Goal: Information Seeking & Learning: Understand process/instructions

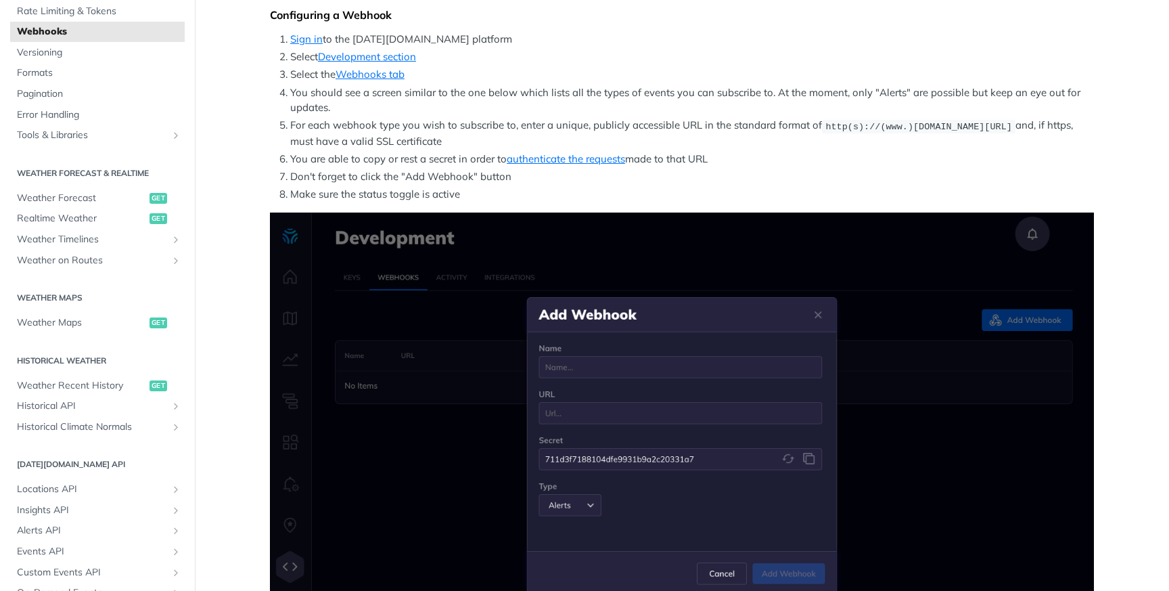
scroll to position [308, 0]
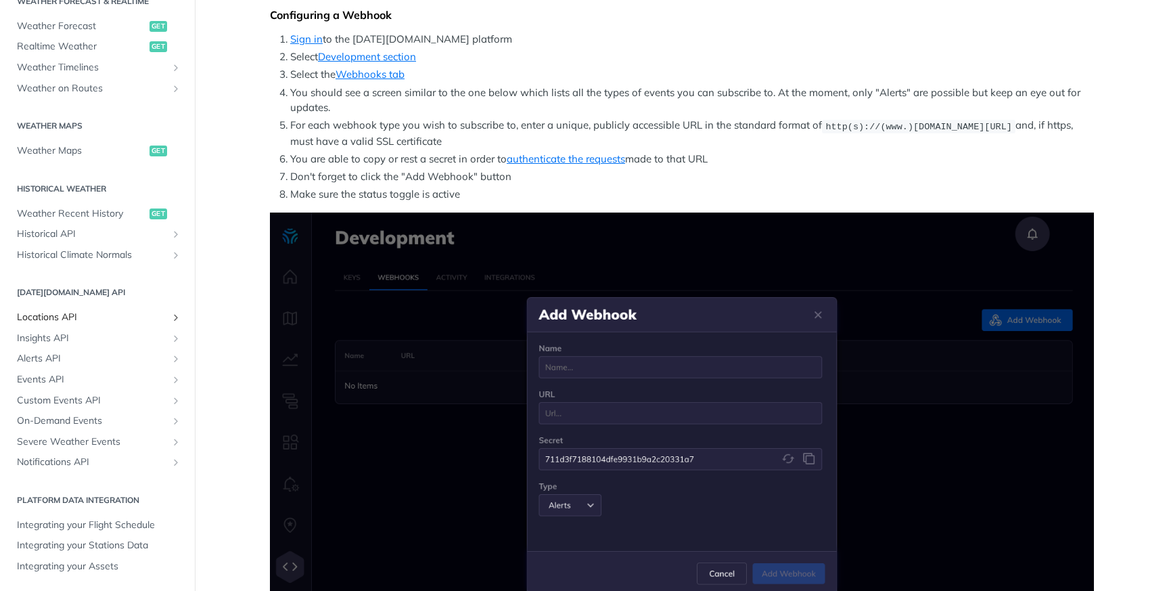
click at [72, 312] on span "Locations API" at bounding box center [92, 318] width 150 height 14
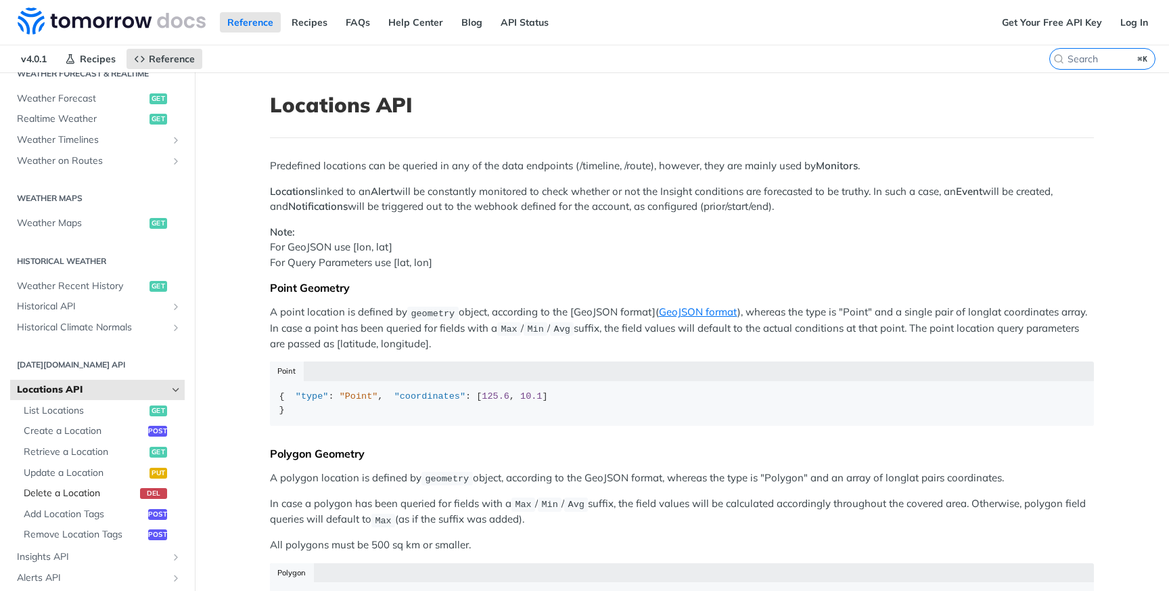
click at [68, 493] on span "Delete a Location" at bounding box center [80, 494] width 113 height 14
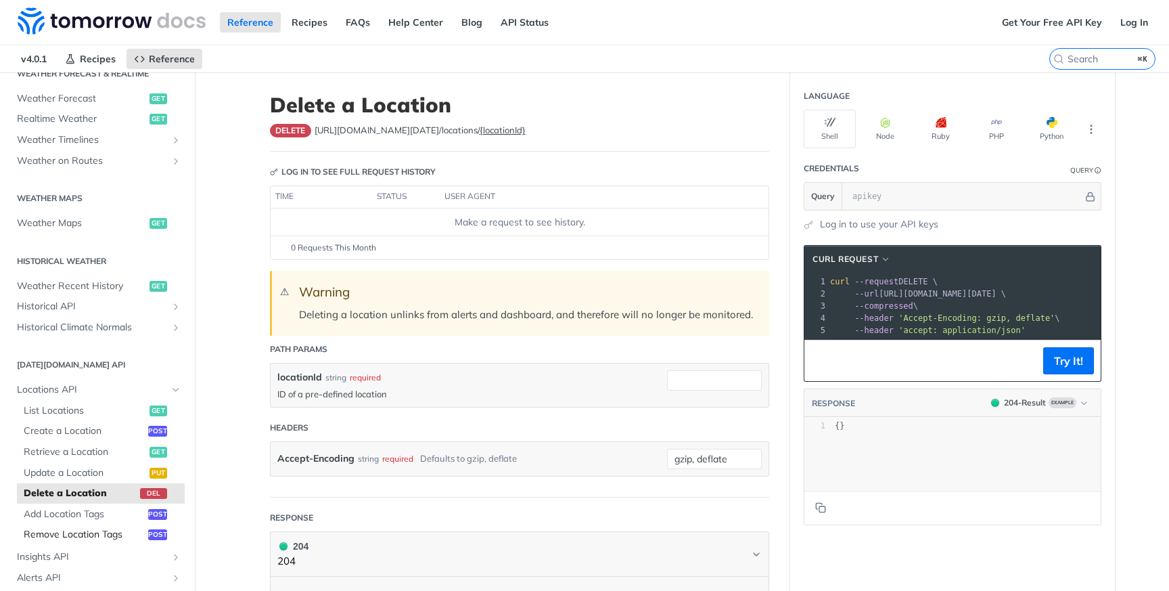
click at [118, 536] on span "Remove Location Tags" at bounding box center [84, 535] width 121 height 14
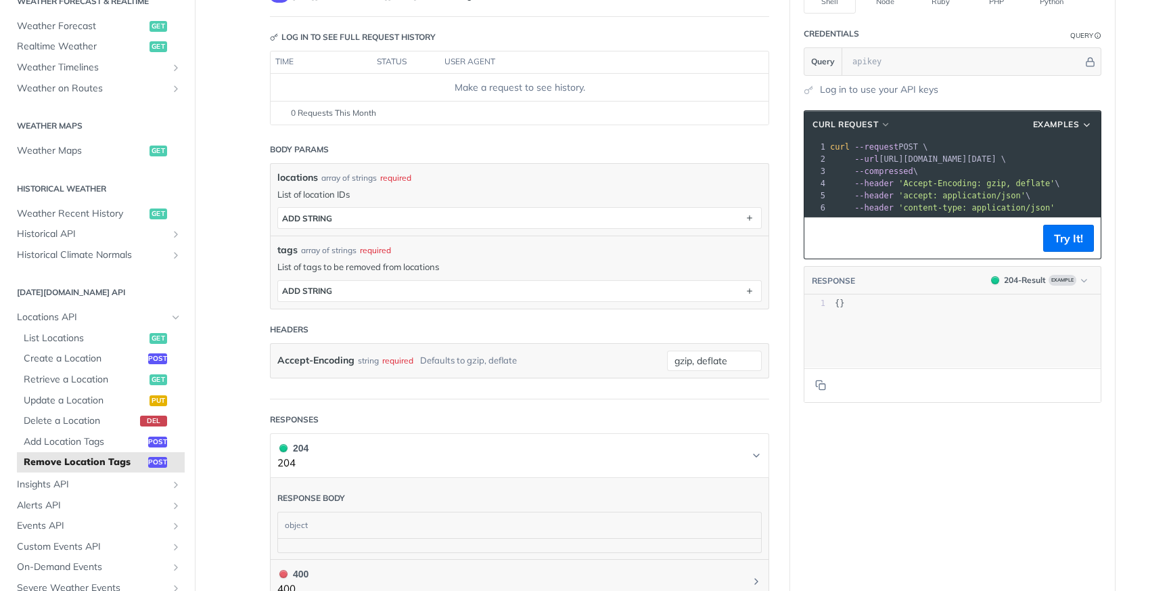
scroll to position [152, 0]
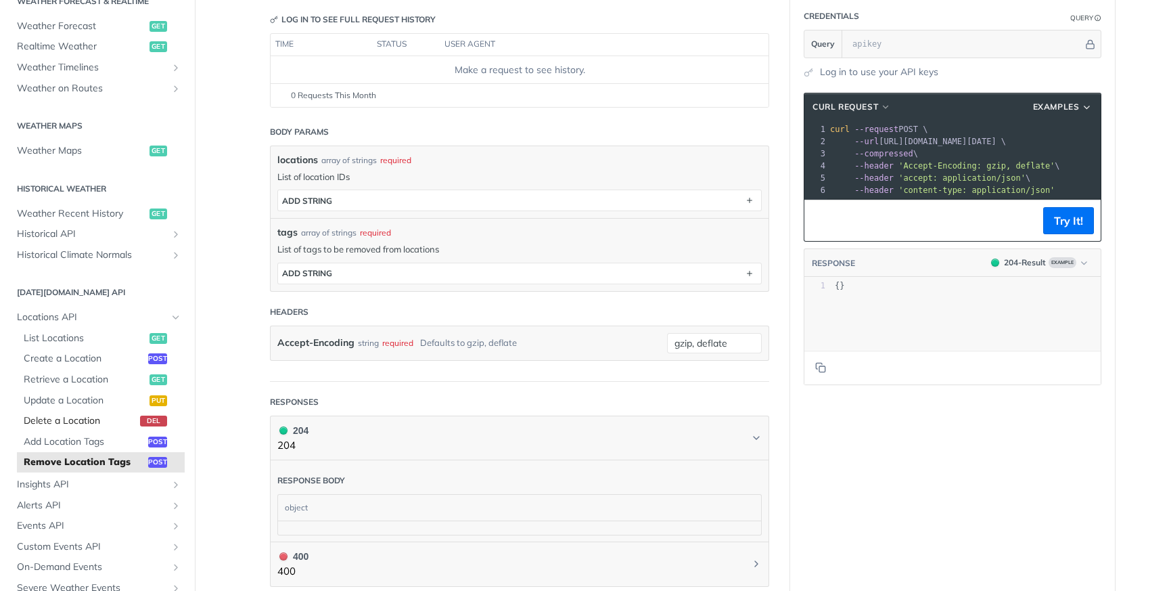
click at [118, 424] on span "Delete a Location" at bounding box center [80, 421] width 113 height 14
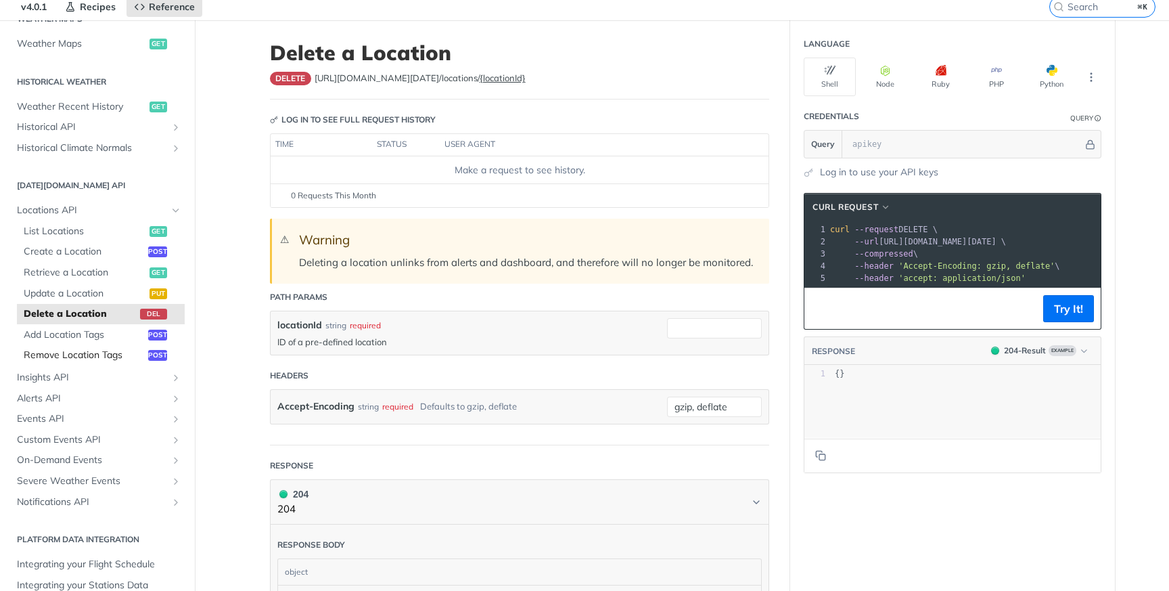
scroll to position [441, 0]
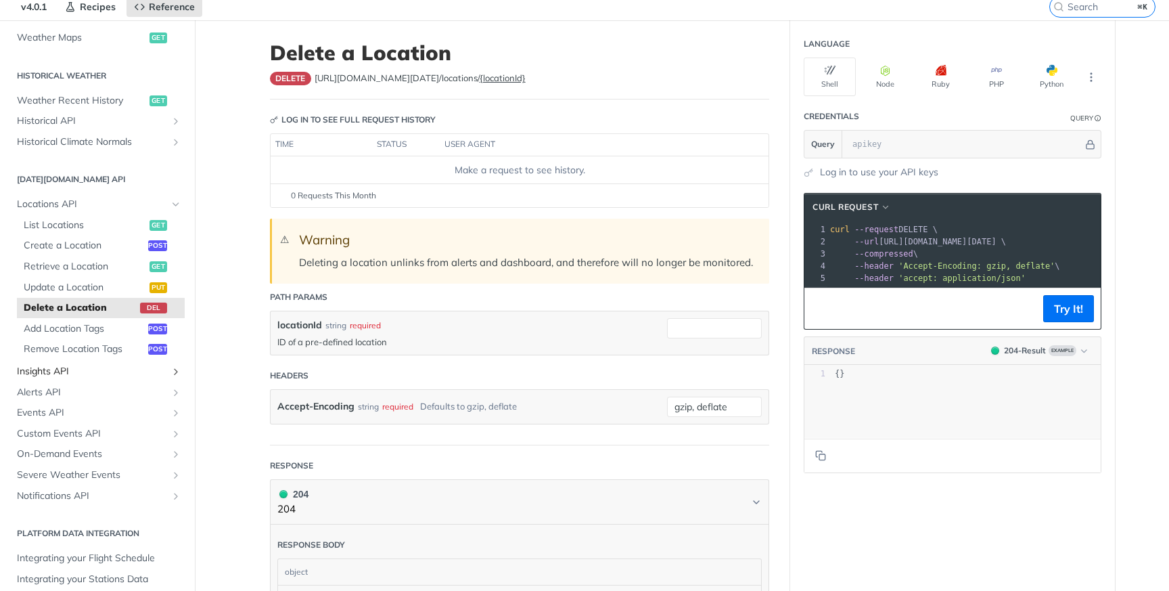
click at [89, 371] on span "Insights API" at bounding box center [92, 372] width 150 height 14
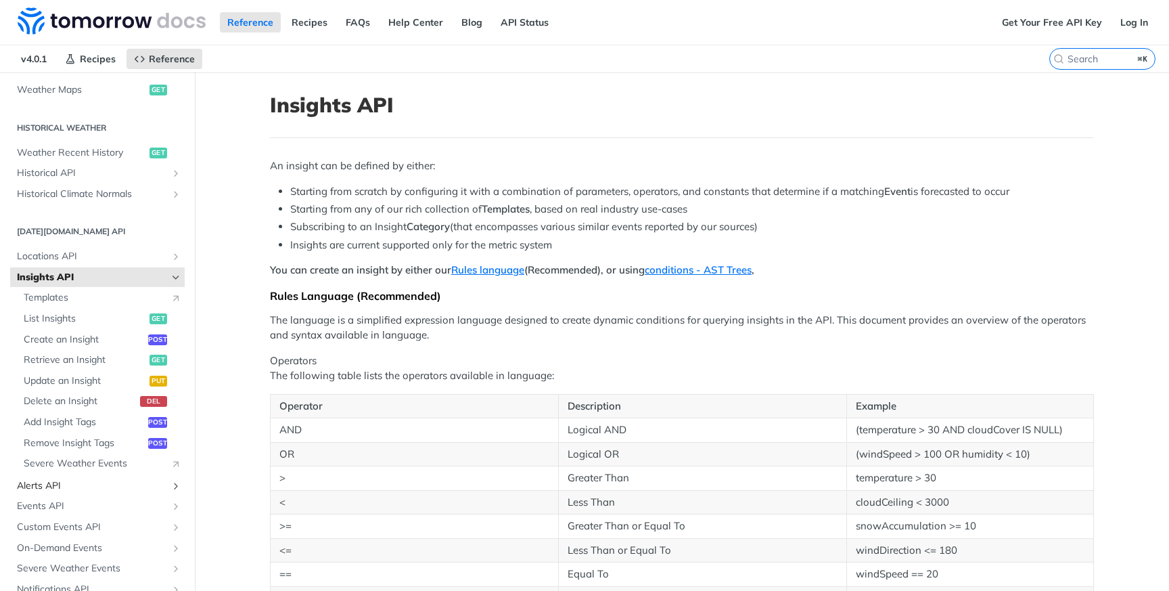
click at [50, 479] on span "Alerts API" at bounding box center [92, 486] width 150 height 14
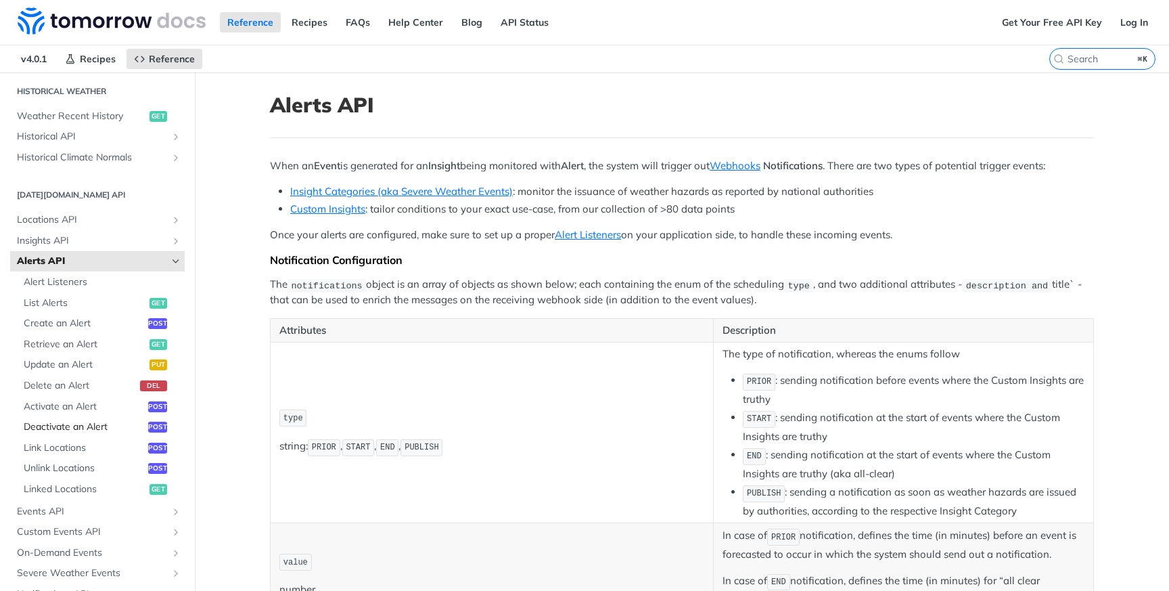
scroll to position [482, 0]
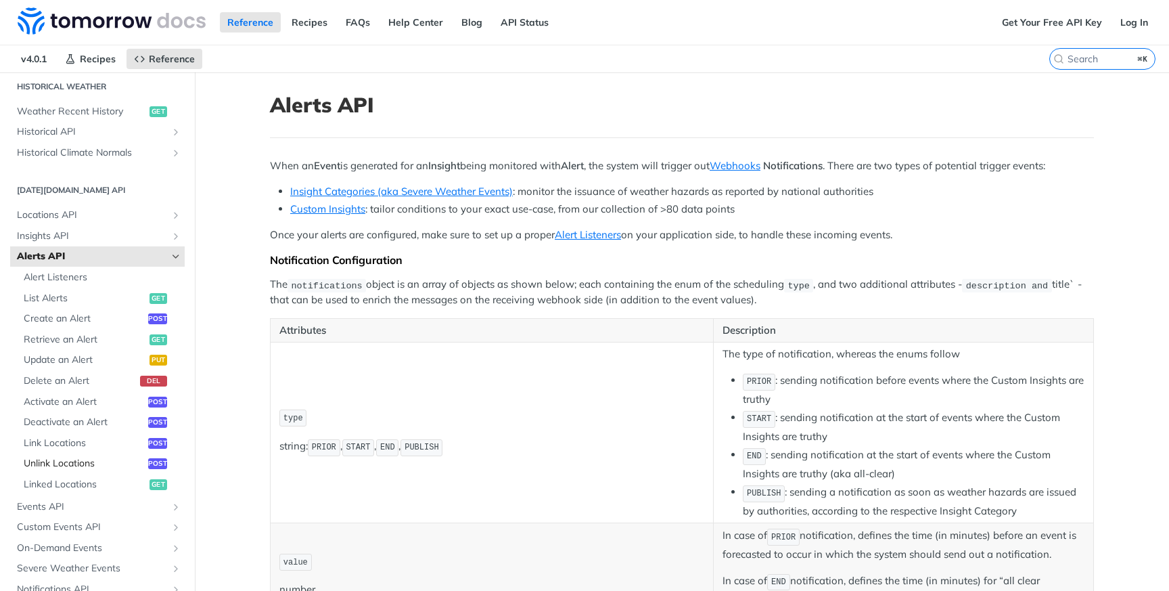
click at [60, 467] on span "Unlink Locations" at bounding box center [84, 464] width 121 height 14
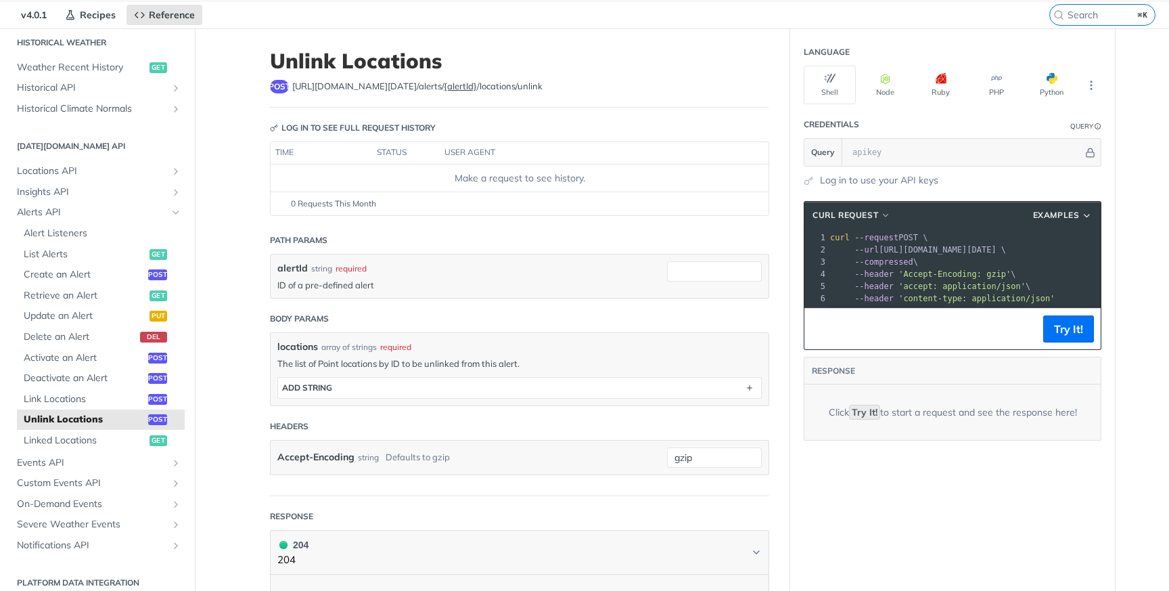
scroll to position [59, 0]
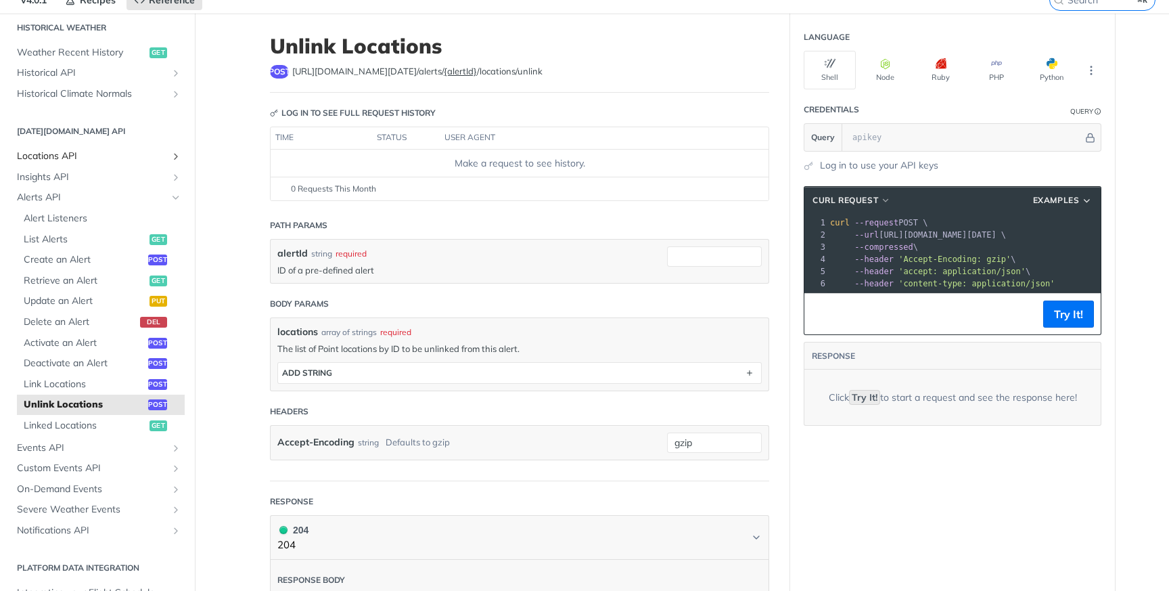
click at [87, 158] on span "Locations API" at bounding box center [92, 157] width 150 height 14
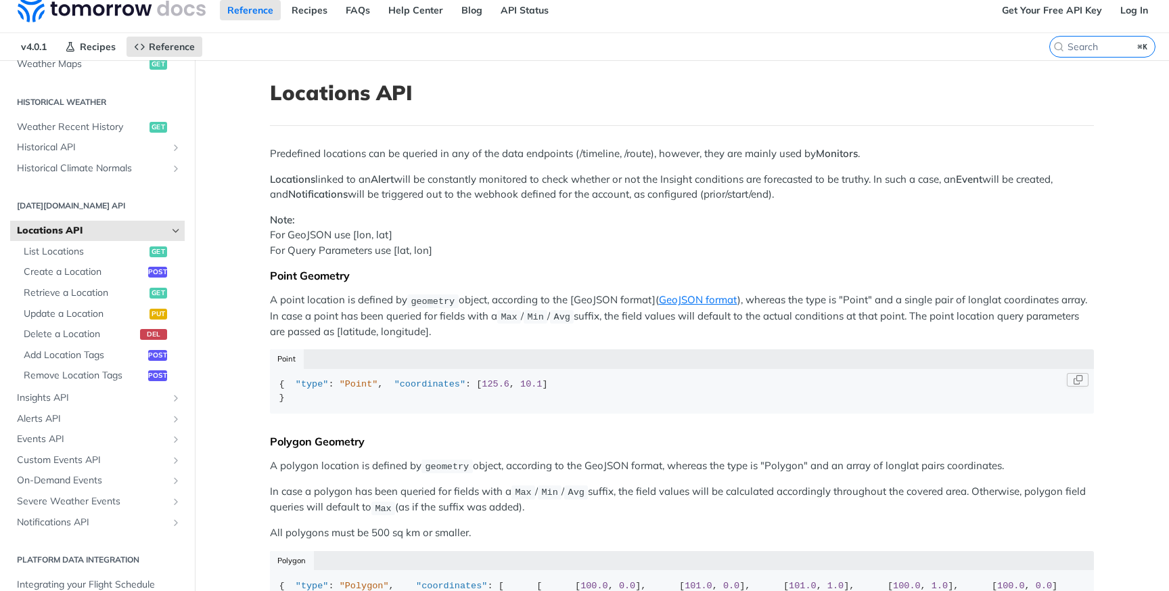
scroll to position [16, 0]
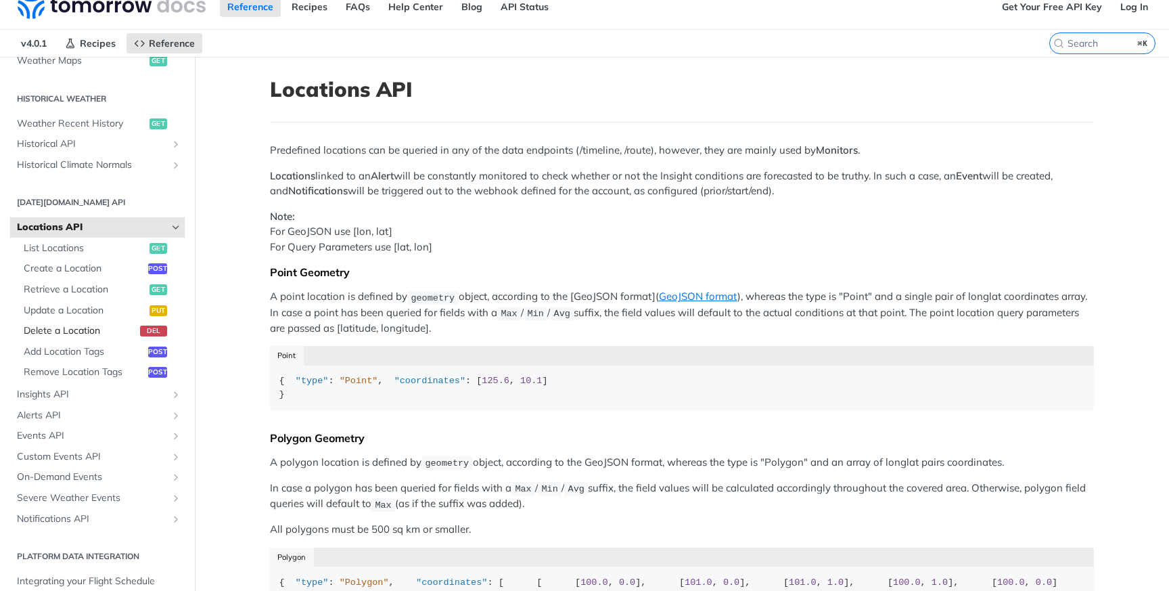
click at [99, 331] on span "Delete a Location" at bounding box center [80, 331] width 113 height 14
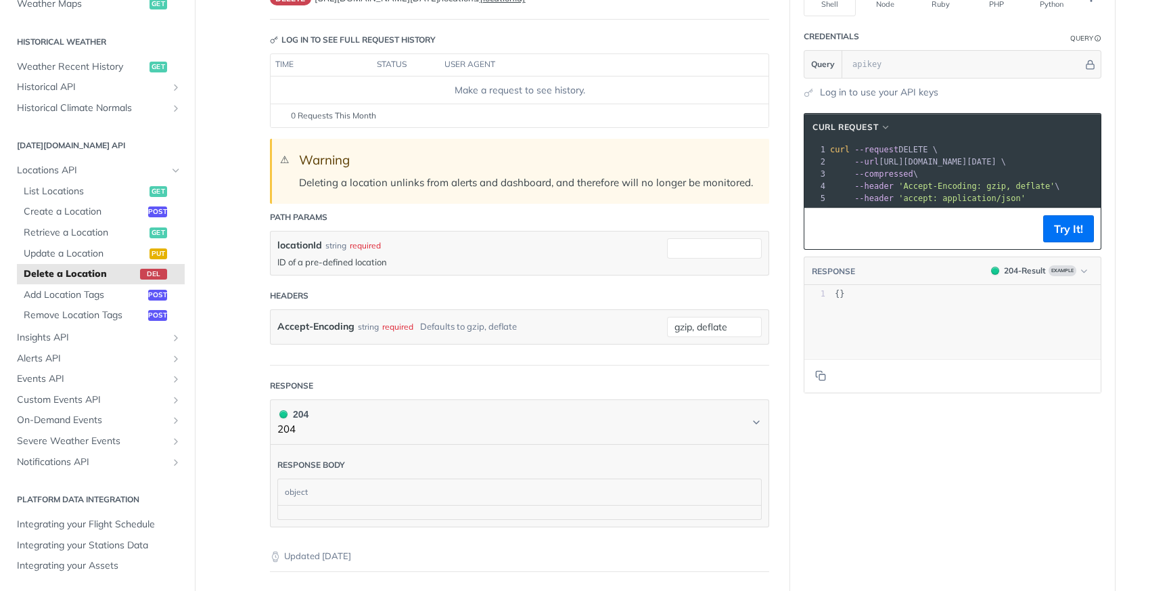
scroll to position [133, 0]
click at [302, 240] on label "locationId" at bounding box center [299, 244] width 45 height 14
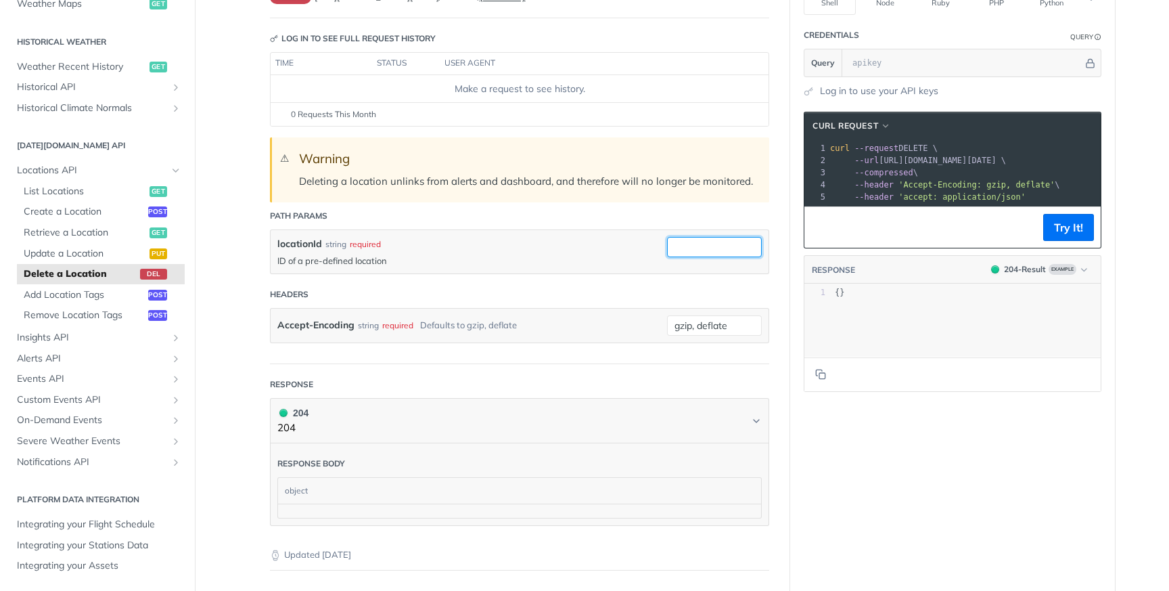
click at [667, 240] on input "locationId" at bounding box center [714, 247] width 95 height 20
click at [302, 240] on label "locationId" at bounding box center [299, 244] width 45 height 14
click at [667, 240] on input "locationId" at bounding box center [714, 247] width 95 height 20
copy label "locationId"
